Goal: Check status

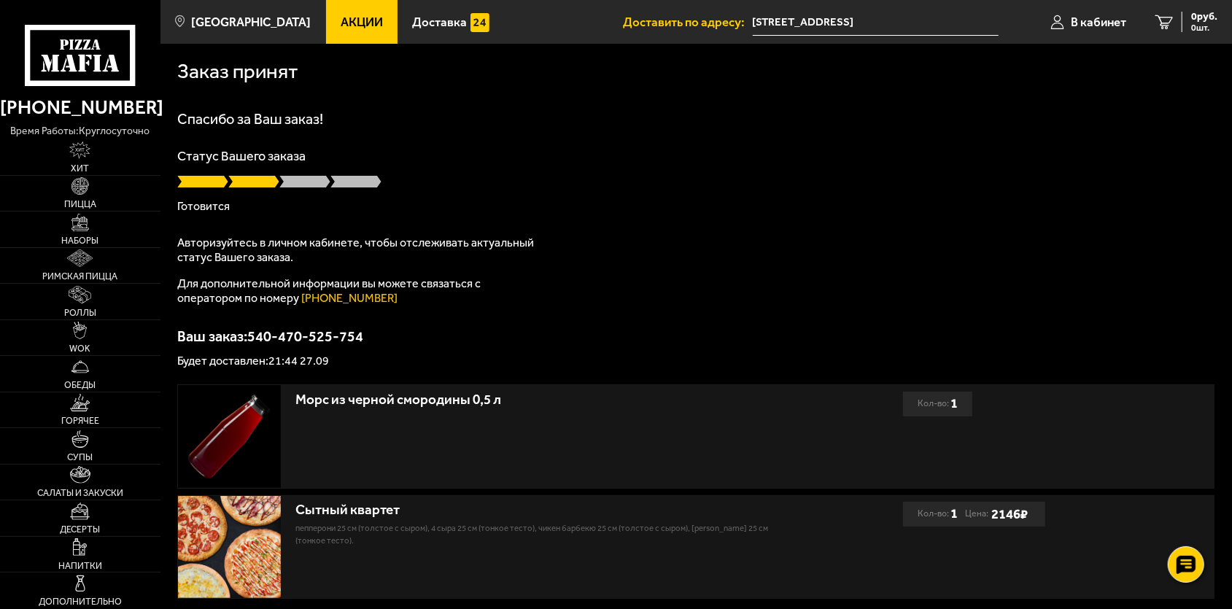
click at [729, 211] on p "Готовится" at bounding box center [696, 207] width 1038 height 12
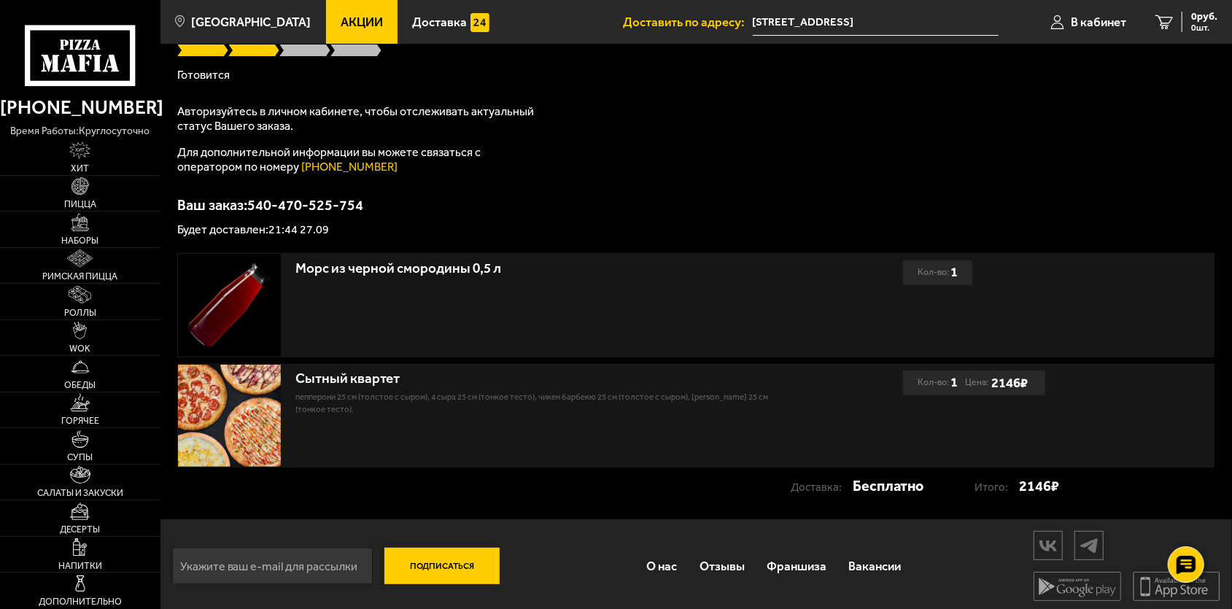
scroll to position [138, 0]
